Goal: Task Accomplishment & Management: Manage account settings

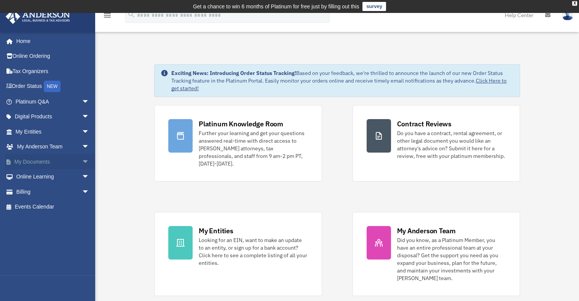
click at [22, 159] on link "My Documents arrow_drop_down" at bounding box center [53, 161] width 96 height 15
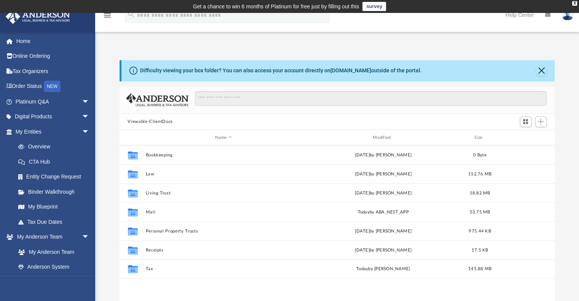
scroll to position [167, 429]
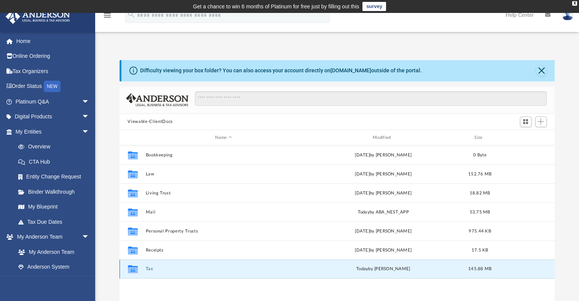
click at [150, 268] on button "Tax" at bounding box center [223, 269] width 156 height 5
click at [169, 267] on button "Personal Taxes" at bounding box center [223, 269] width 156 height 5
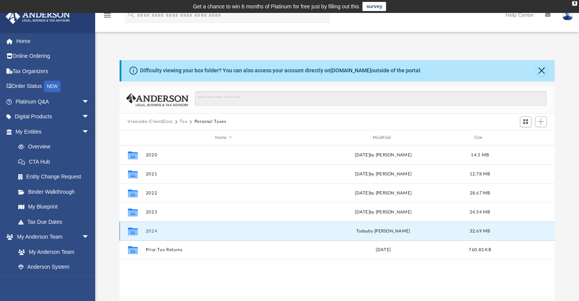
click at [151, 230] on button "2024" at bounding box center [223, 231] width 156 height 5
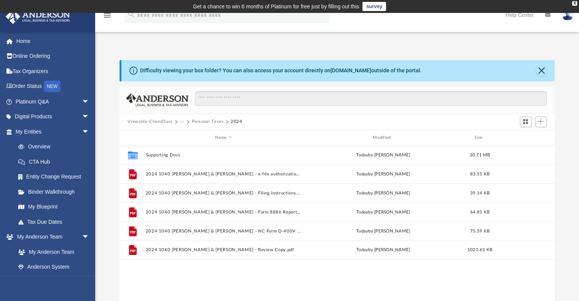
click at [547, 121] on div at bounding box center [533, 122] width 30 height 14
click at [541, 121] on span "Add" at bounding box center [540, 121] width 6 height 6
click at [528, 137] on li "Upload" at bounding box center [530, 137] width 24 height 8
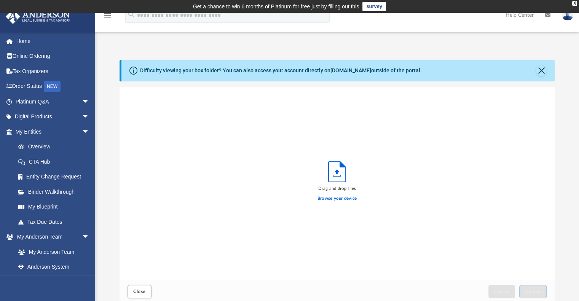
scroll to position [187, 429]
click at [327, 199] on label "Browse your device" at bounding box center [337, 198] width 40 height 7
click at [0, 0] on input "Browse your device" at bounding box center [0, 0] width 0 height 0
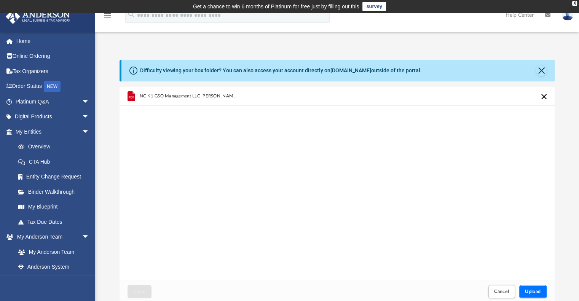
click at [531, 293] on span "Upload" at bounding box center [533, 291] width 16 height 5
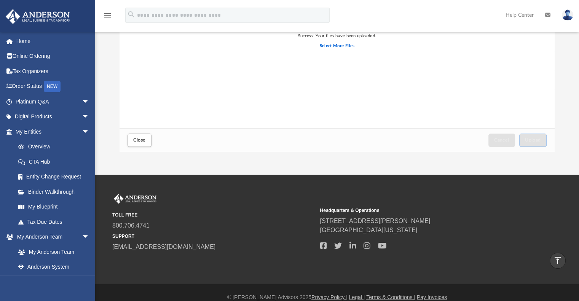
scroll to position [152, 0]
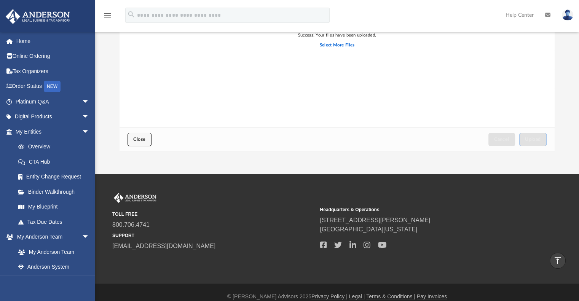
click at [134, 137] on span "Close" at bounding box center [139, 139] width 12 height 5
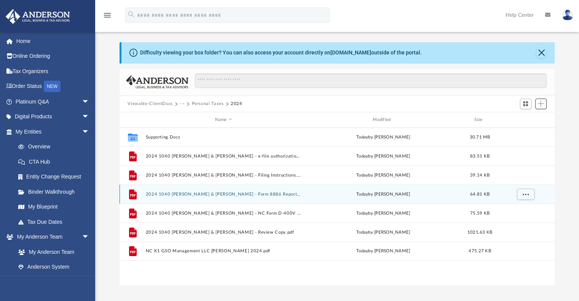
scroll to position [18, 0]
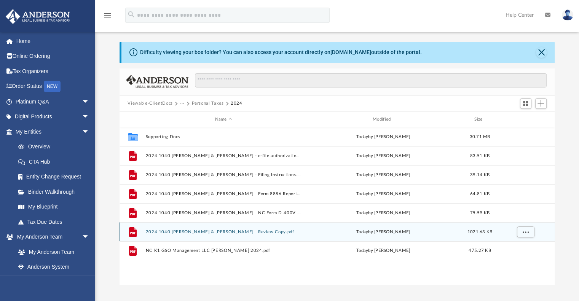
click at [234, 233] on button "2024 1040 Brahmbhatt, Rinal & Parag - Review Copy.pdf" at bounding box center [223, 232] width 156 height 5
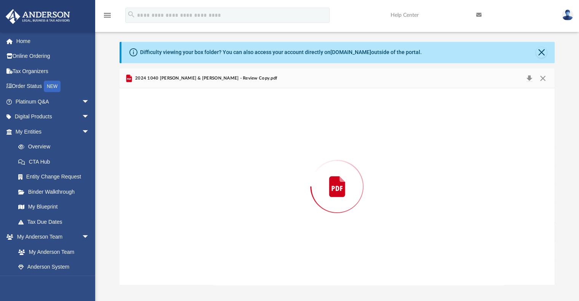
click at [234, 233] on div "Preview" at bounding box center [337, 186] width 435 height 196
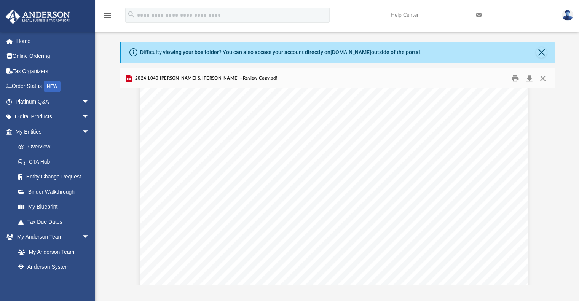
scroll to position [57700, 3]
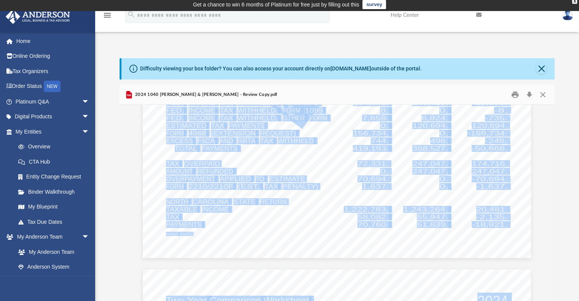
scroll to position [2207, 0]
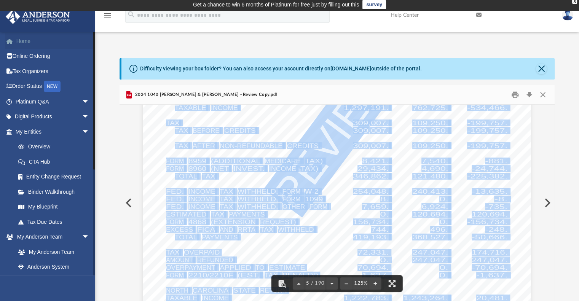
click at [32, 43] on link "Home" at bounding box center [53, 40] width 96 height 15
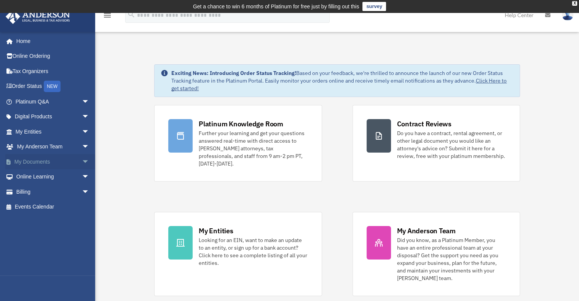
click at [33, 158] on link "My Documents arrow_drop_down" at bounding box center [53, 161] width 96 height 15
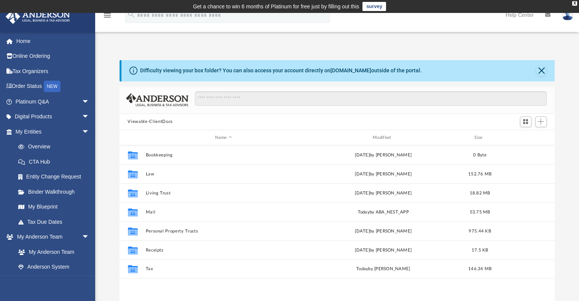
scroll to position [167, 429]
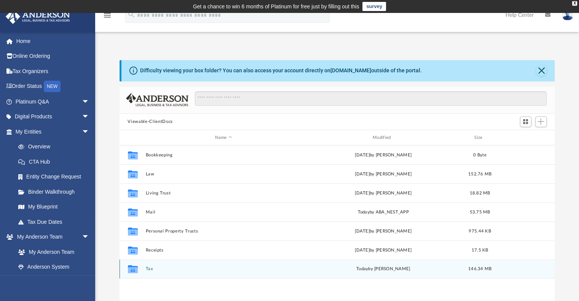
click at [145, 267] on div "Collaborated Folder Tax today by Rinal Brahmbhatt 146.34 MB" at bounding box center [337, 269] width 435 height 19
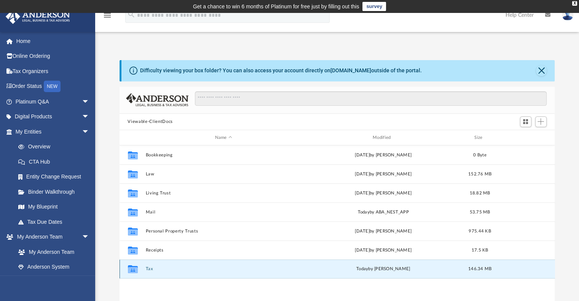
click at [148, 268] on button "Tax" at bounding box center [223, 269] width 156 height 5
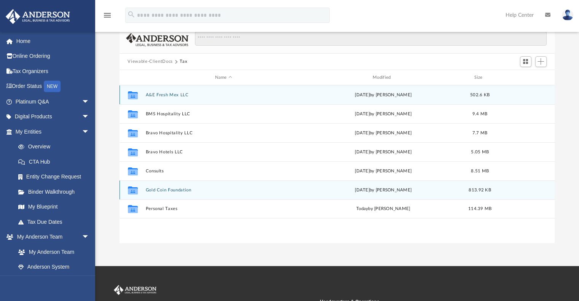
scroll to position [61, 0]
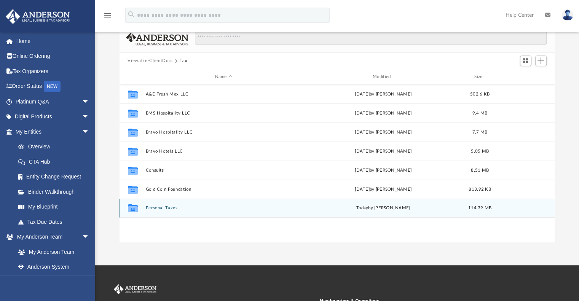
click at [161, 209] on button "Personal Taxes" at bounding box center [223, 208] width 156 height 5
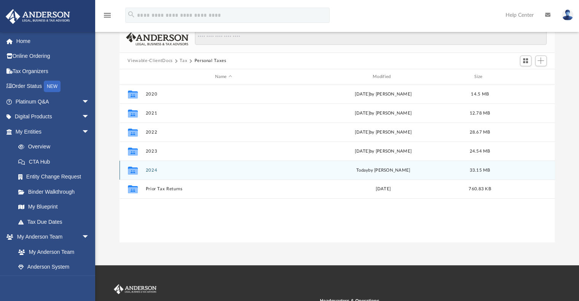
click at [150, 170] on button "2024" at bounding box center [223, 170] width 156 height 5
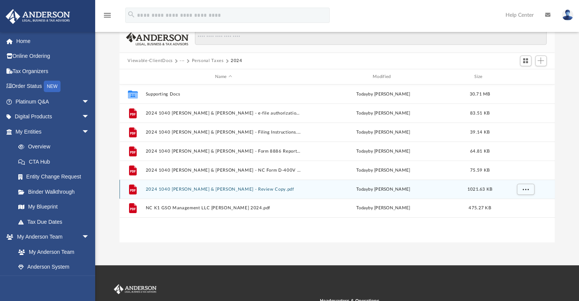
click at [204, 191] on button "2024 1040 Brahmbhatt, Rinal & Parag - Review Copy.pdf" at bounding box center [223, 189] width 156 height 5
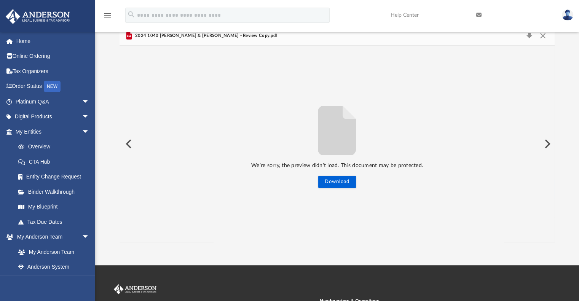
scroll to position [0, 0]
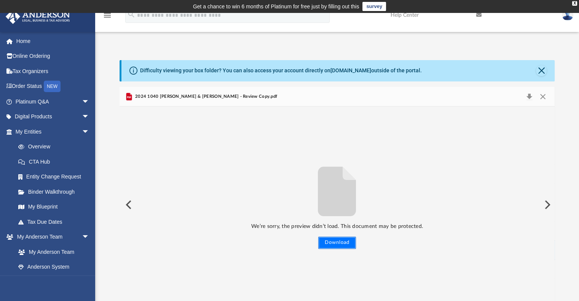
click at [332, 243] on button "Download" at bounding box center [337, 243] width 38 height 12
